Goal: Communication & Community: Answer question/provide support

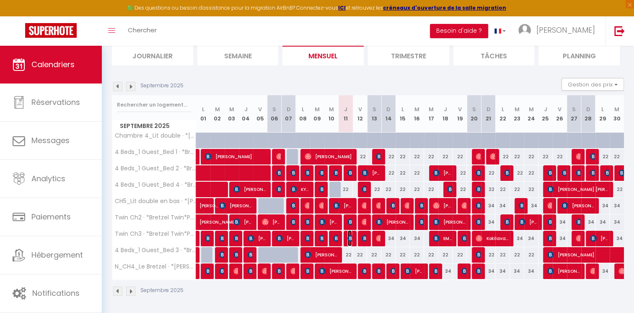
click at [351, 239] on img at bounding box center [351, 238] width 7 height 7
select select "OK"
select select "KO"
select select "0"
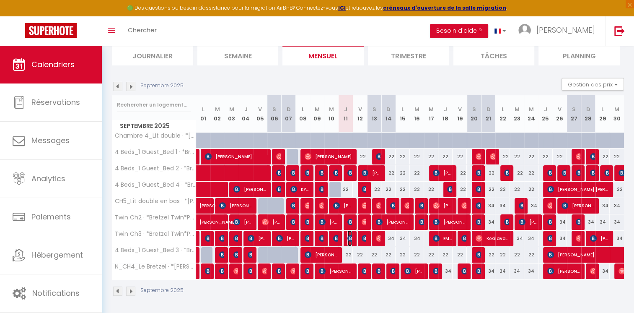
select select "1"
select select
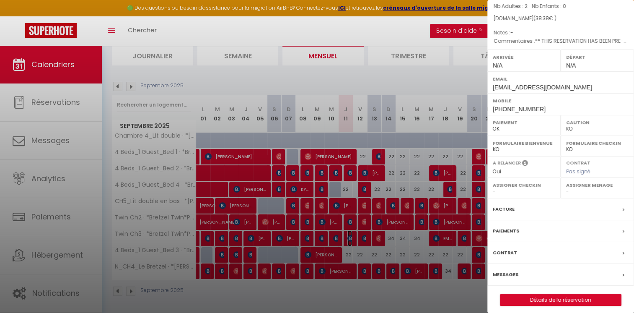
scroll to position [85, 0]
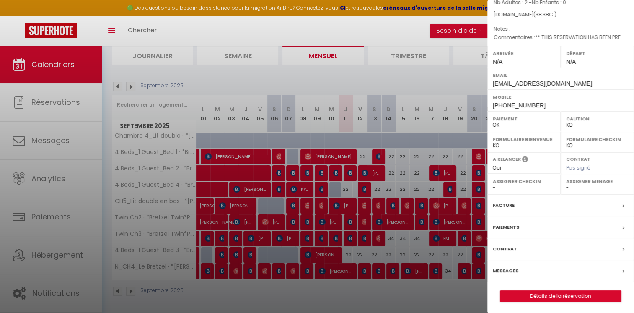
click at [510, 268] on label "Messages" at bounding box center [506, 270] width 26 height 9
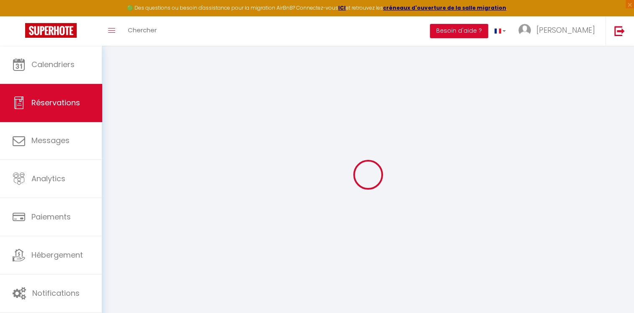
select select
checkbox input "false"
select select
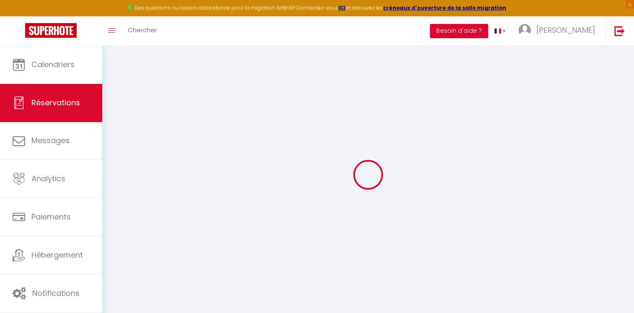
checkbox input "false"
type textarea "** THIS RESERVATION HAS BEEN PRE-PAID ** BOOKING NOTE : Payment charge is EUR 0…"
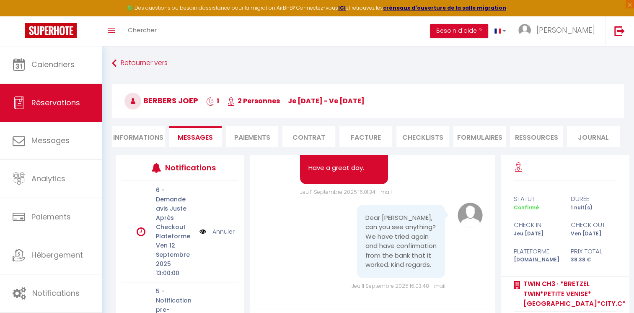
scroll to position [6901, 0]
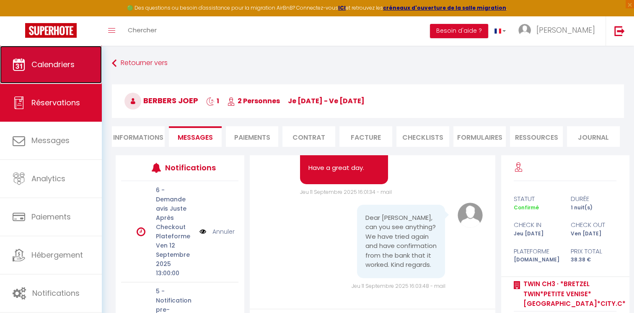
click at [54, 68] on span "Calendriers" at bounding box center [52, 64] width 43 height 10
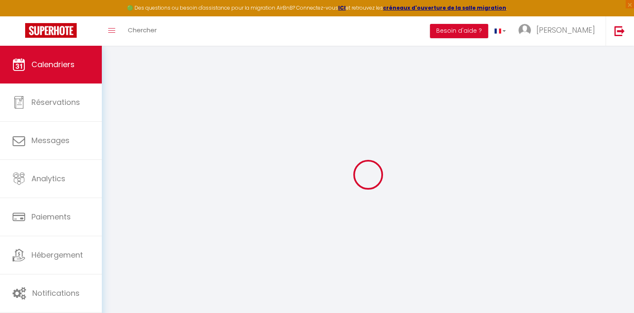
select select
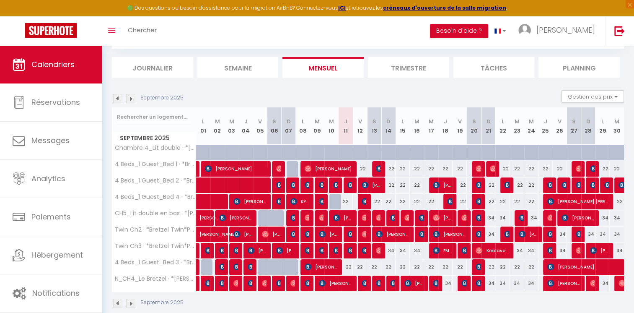
scroll to position [59, 0]
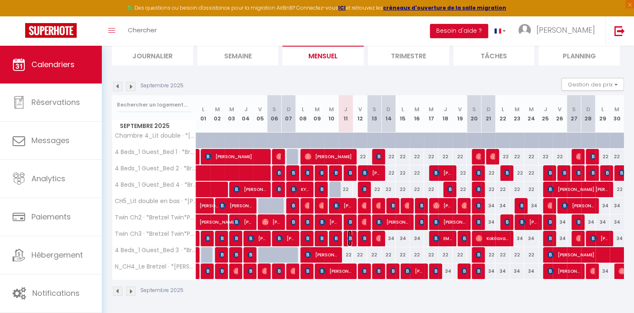
click at [352, 239] on img at bounding box center [351, 238] width 7 height 7
select select "OK"
select select "KO"
select select "0"
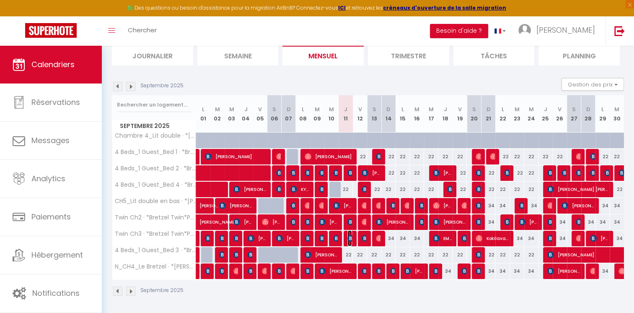
select select "1"
select select
click at [351, 235] on img at bounding box center [351, 238] width 7 height 7
select select "OK"
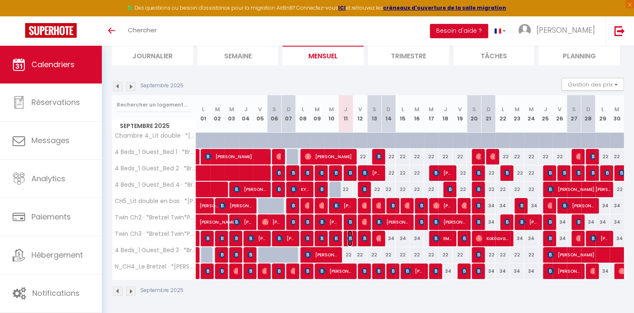
select select "KO"
select select "0"
select select "1"
select select
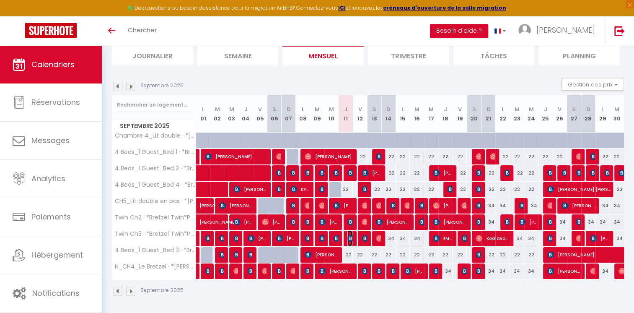
select select
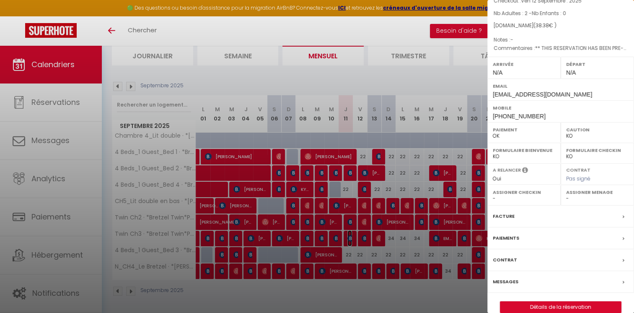
scroll to position [85, 0]
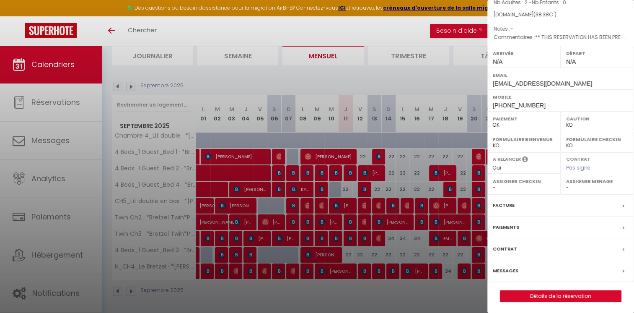
click at [505, 266] on label "Messages" at bounding box center [506, 270] width 26 height 9
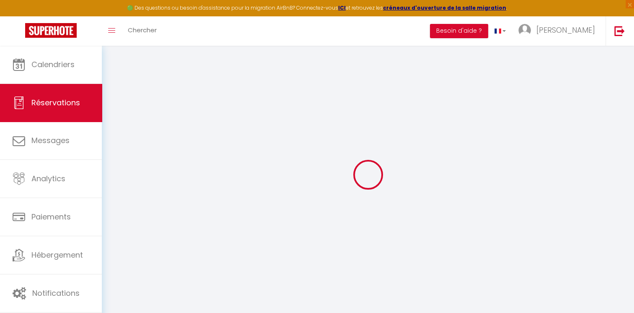
type input "Berbers"
type input "Joep"
type input "[EMAIL_ADDRESS][DOMAIN_NAME]"
type input "[PHONE_NUMBER]"
select select "NL"
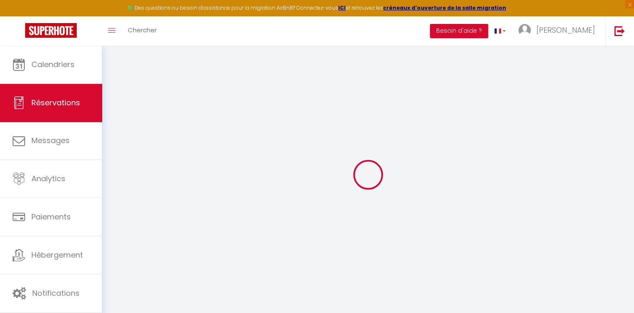
type input "6.21"
type input "0.54"
select select "62520"
select select "1"
select select
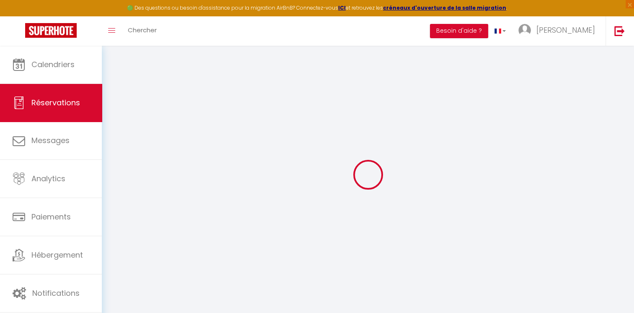
select select
type input "2"
select select "12"
select select
type input "36.55"
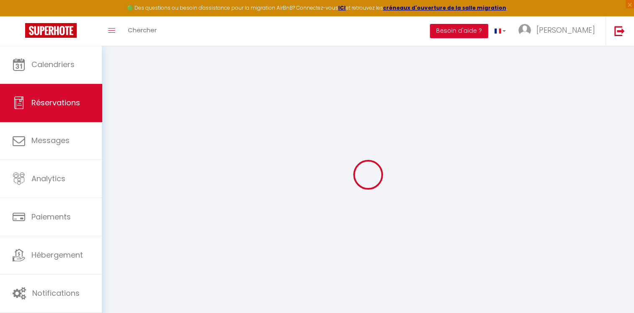
checkbox input "false"
type input "0"
select select "2"
type input "0"
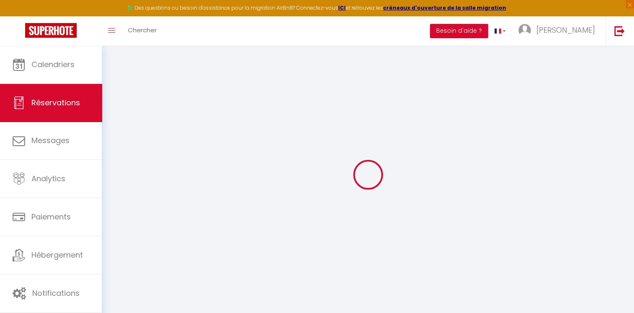
type input "0"
select select
select select "14"
checkbox input "false"
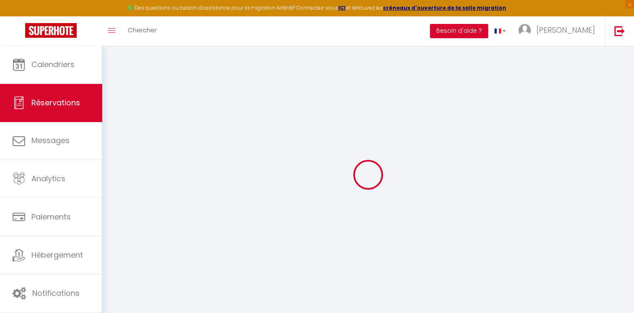
select select
checkbox input "false"
select select
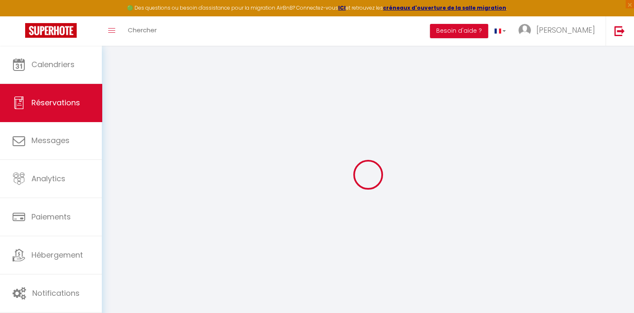
checkbox input "false"
type textarea "** THIS RESERVATION HAS BEEN PRE-PAID ** BOOKING NOTE : Payment charge is EUR 0…"
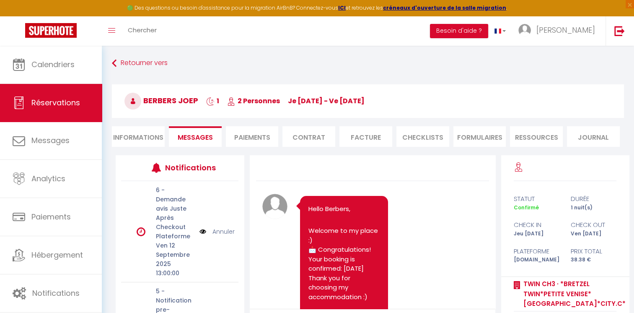
scroll to position [6902, 0]
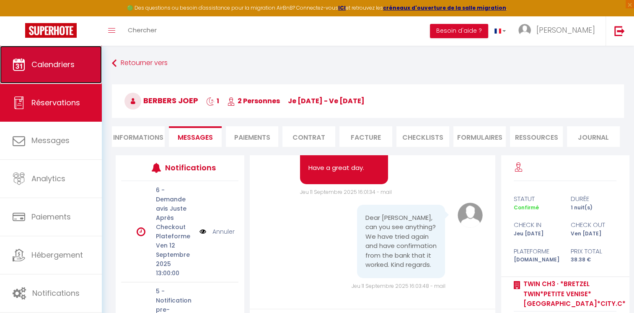
click at [78, 60] on link "Calendriers" at bounding box center [51, 65] width 102 height 38
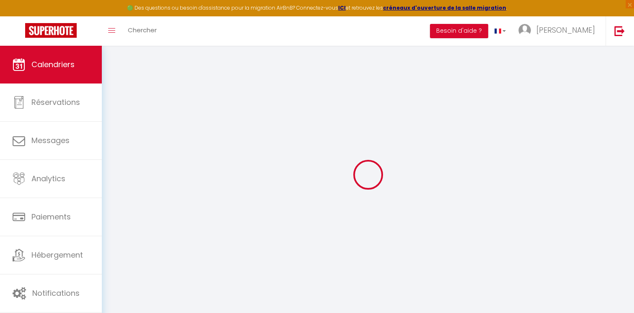
select select
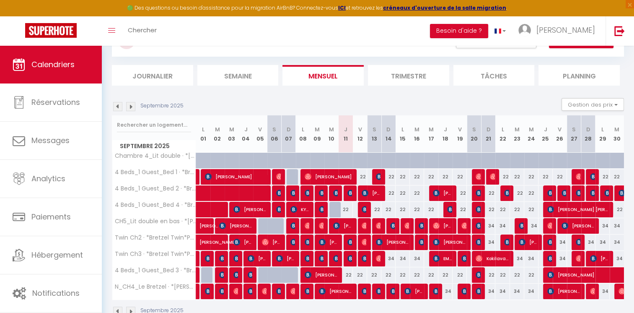
scroll to position [59, 0]
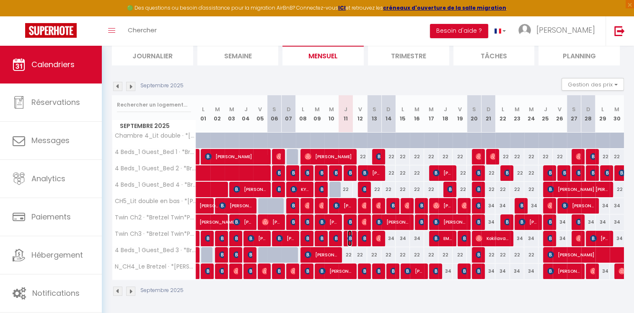
click at [348, 239] on img at bounding box center [351, 238] width 7 height 7
select select "OK"
select select "KO"
select select "0"
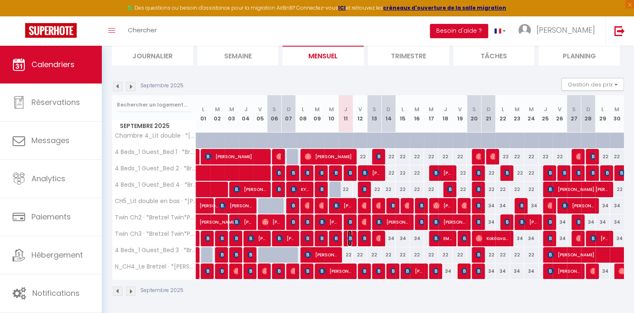
select select "1"
select select
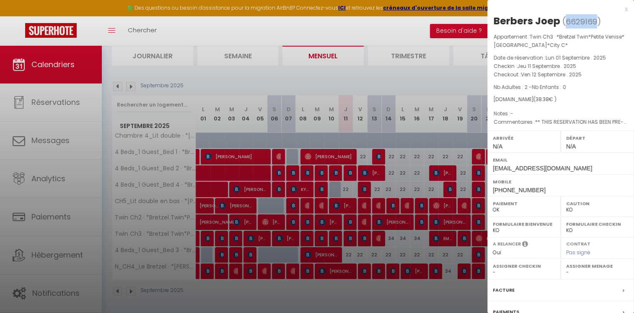
drag, startPoint x: 595, startPoint y: 21, endPoint x: 564, endPoint y: 25, distance: 31.7
click at [564, 25] on span "( 6629169 )" at bounding box center [582, 22] width 39 height 12
copy span "6629169"
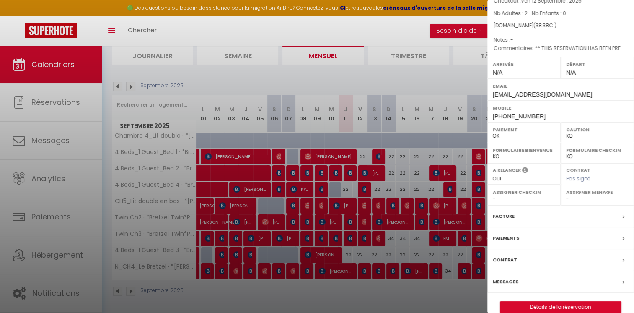
scroll to position [85, 0]
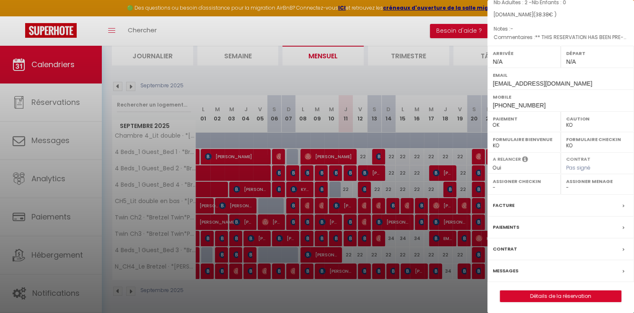
click at [510, 269] on label "Messages" at bounding box center [506, 270] width 26 height 9
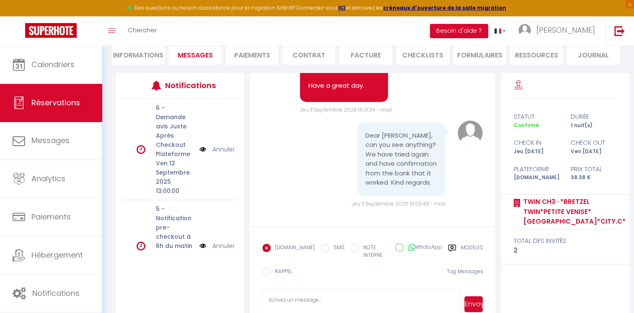
scroll to position [97, 0]
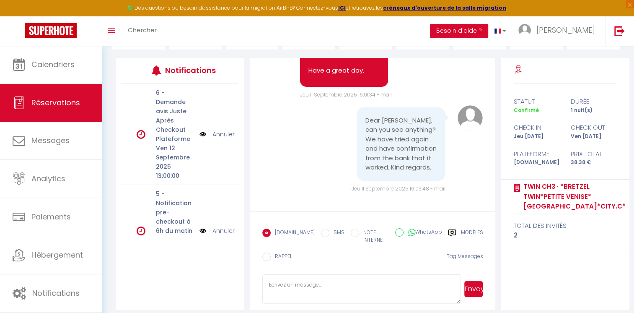
click at [316, 274] on textarea at bounding box center [361, 288] width 199 height 29
click at [316, 275] on textarea at bounding box center [361, 288] width 199 height 29
drag, startPoint x: 314, startPoint y: 294, endPoint x: 290, endPoint y: 287, distance: 24.5
click at [290, 287] on textarea "Dear [PERSON_NAME], The security deposit is not valid. The deposit platforme" at bounding box center [361, 288] width 199 height 29
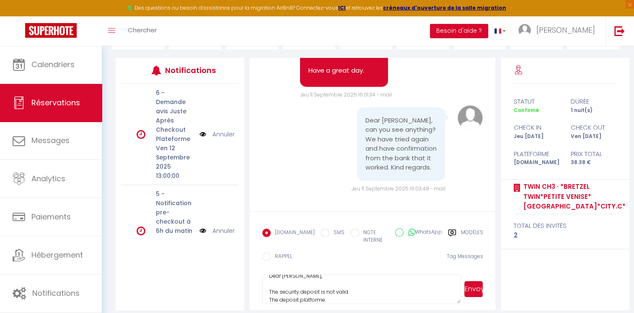
click at [327, 291] on textarea "Dear [PERSON_NAME], The security deposit is not valid. The deposit platforme" at bounding box center [361, 288] width 199 height 29
click at [392, 295] on textarea "Dear [PERSON_NAME], The security deposit is not valid. The deposit platform, le…" at bounding box center [361, 288] width 199 height 29
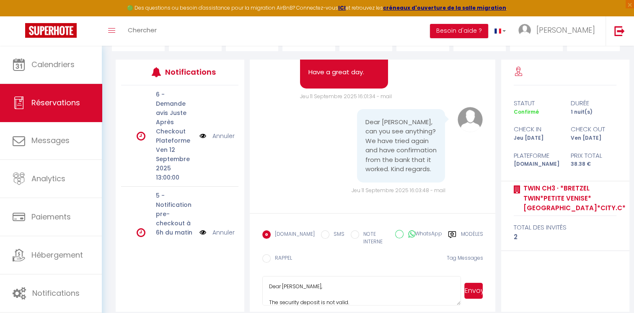
scroll to position [97, 0]
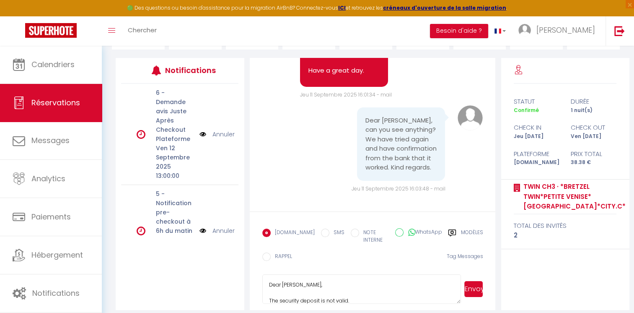
click at [406, 281] on textarea "Dear [PERSON_NAME], The security deposit is not valid. The deposit platform, le…" at bounding box center [361, 288] width 199 height 29
click at [404, 285] on textarea "Dear [PERSON_NAME], The security deposit is not valid. The deposit platform, le…" at bounding box center [361, 288] width 199 height 29
click at [351, 291] on textarea "Dear [PERSON_NAME], The security deposit is not valid. The deposit platform, le…" at bounding box center [361, 288] width 199 height 29
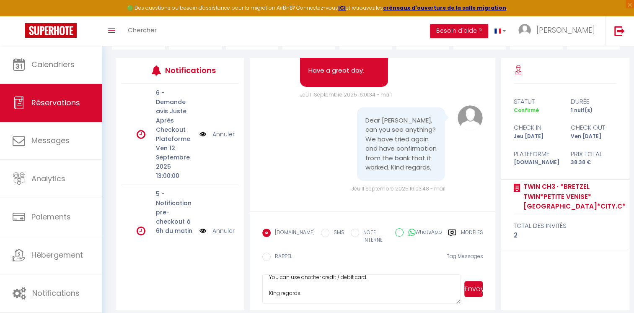
click at [351, 291] on textarea "Dear [PERSON_NAME], The security deposit is not valid. The deposit platform, le…" at bounding box center [361, 288] width 199 height 29
type textarea "Dear [PERSON_NAME], The security deposit is not valid. The deposit platform, le…"
click at [480, 281] on button "Envoyer" at bounding box center [474, 289] width 19 height 16
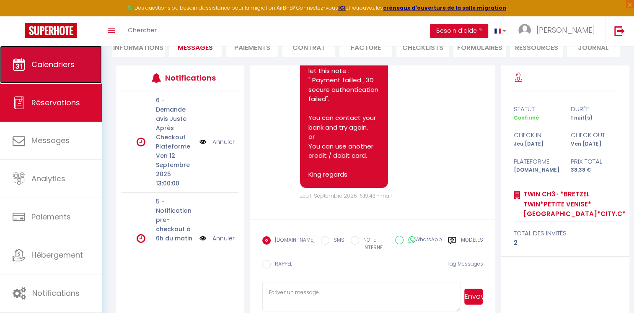
scroll to position [6902, 0]
click at [80, 62] on link "Calendriers" at bounding box center [51, 65] width 102 height 38
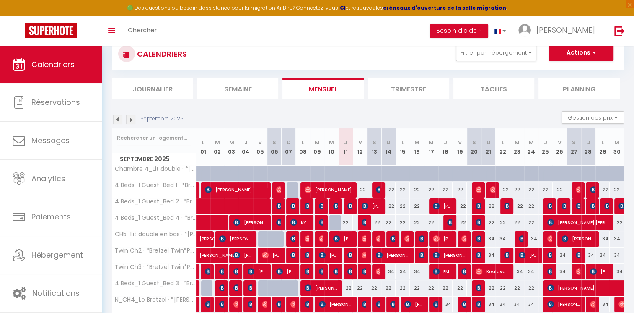
scroll to position [59, 0]
